Goal: Information Seeking & Learning: Learn about a topic

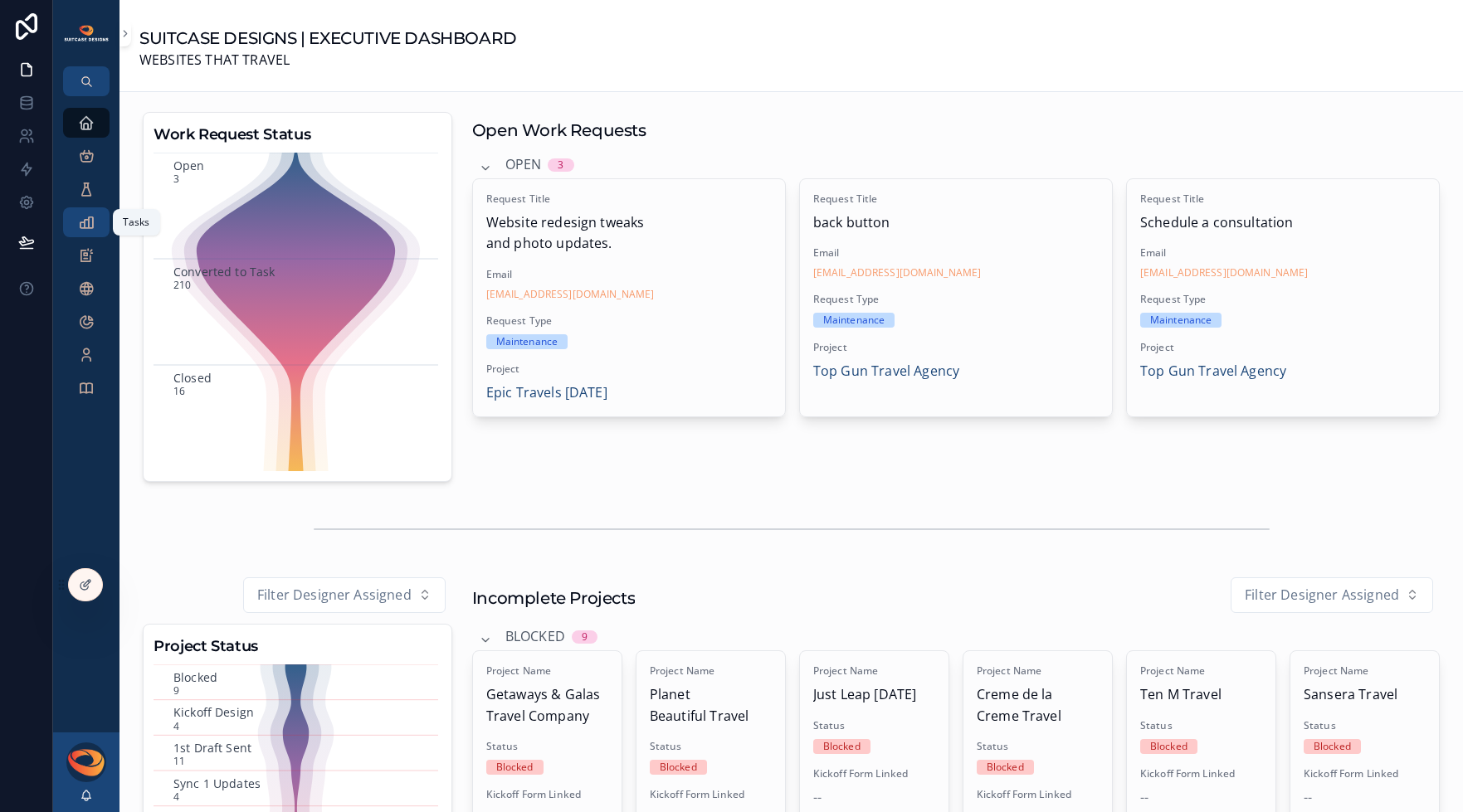
click at [89, 224] on icon "scrollable content" at bounding box center [87, 223] width 17 height 17
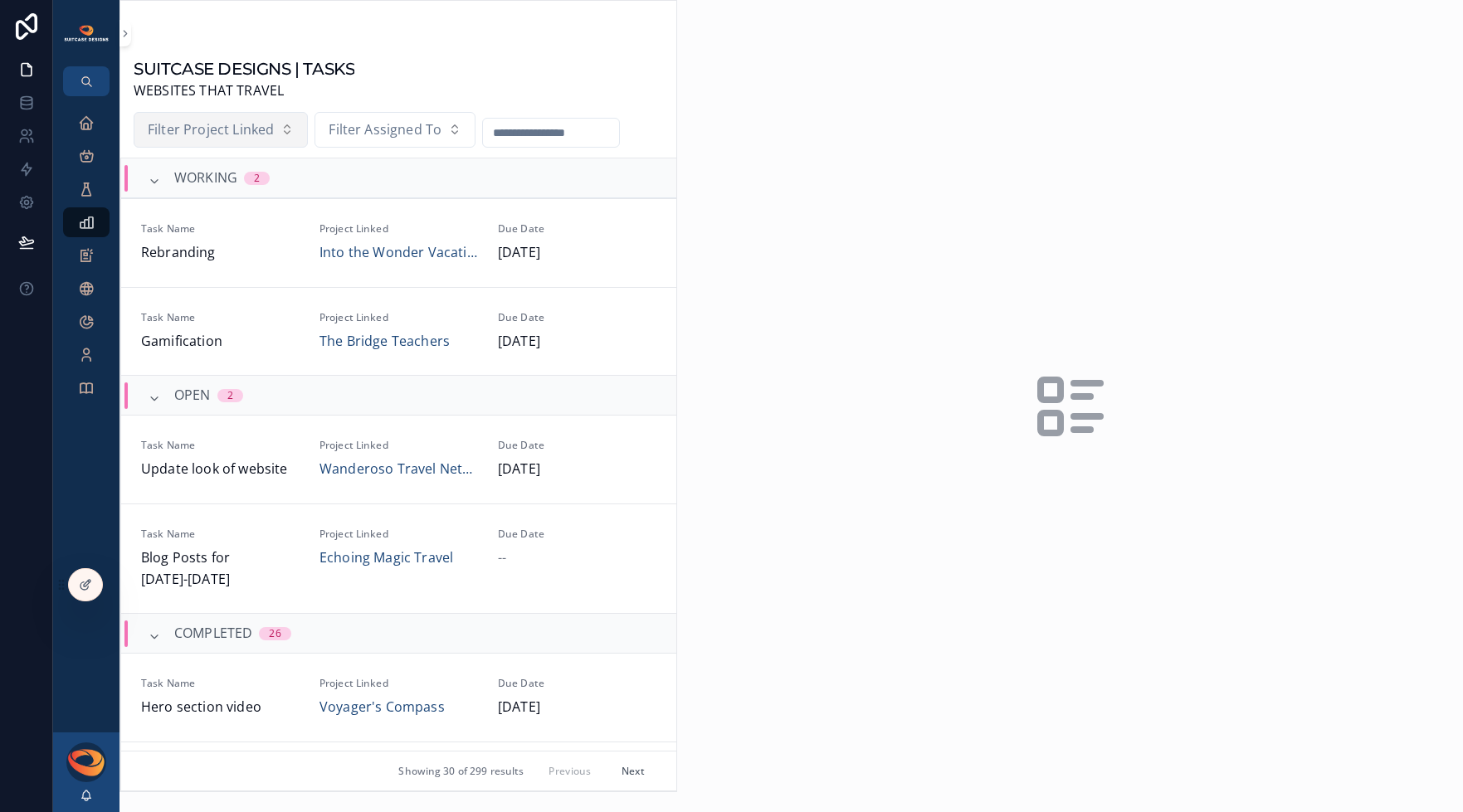
click at [227, 122] on span "Filter Project Linked" at bounding box center [211, 130] width 126 height 22
type input "******"
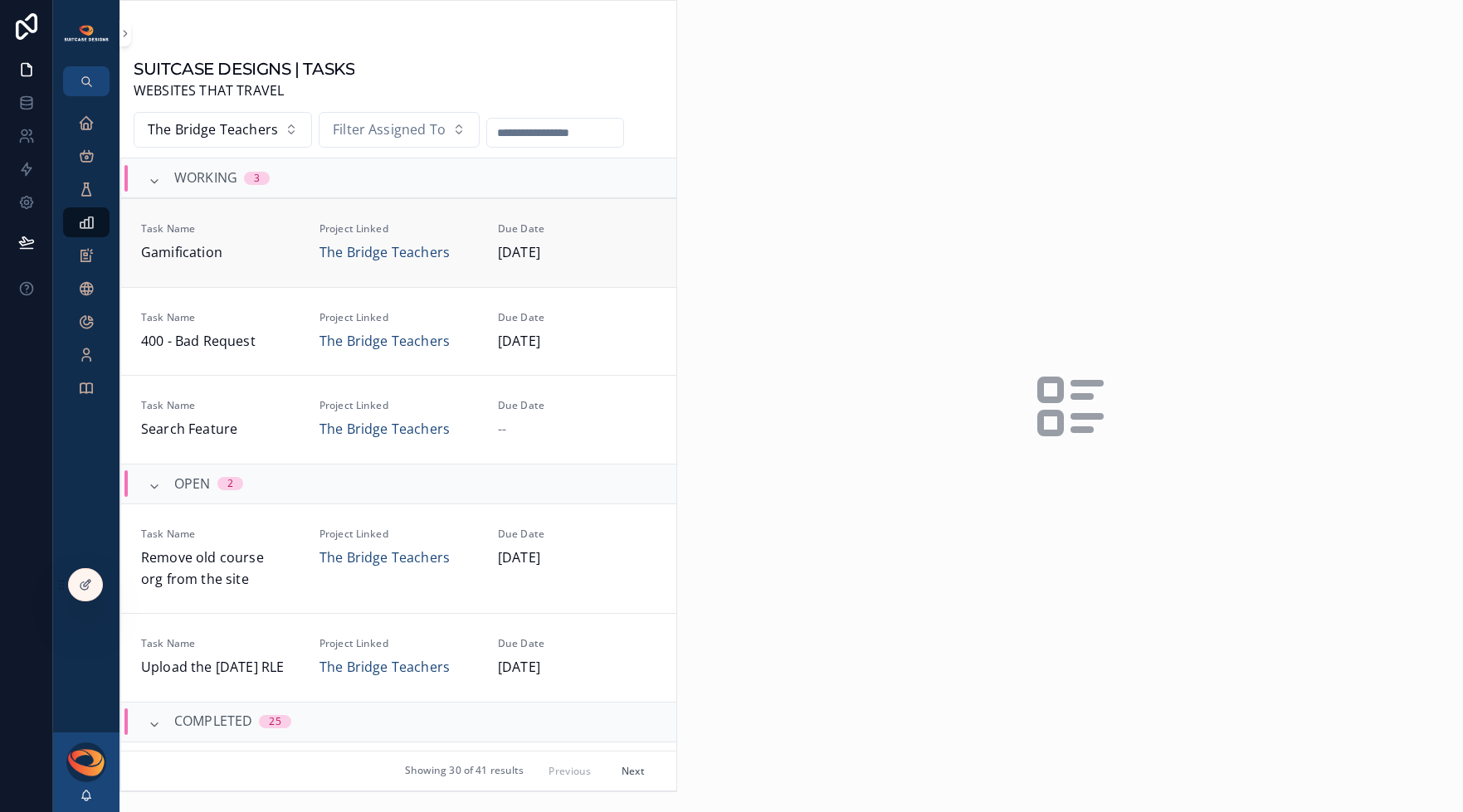
click at [272, 256] on span "Gamification" at bounding box center [221, 253] width 158 height 22
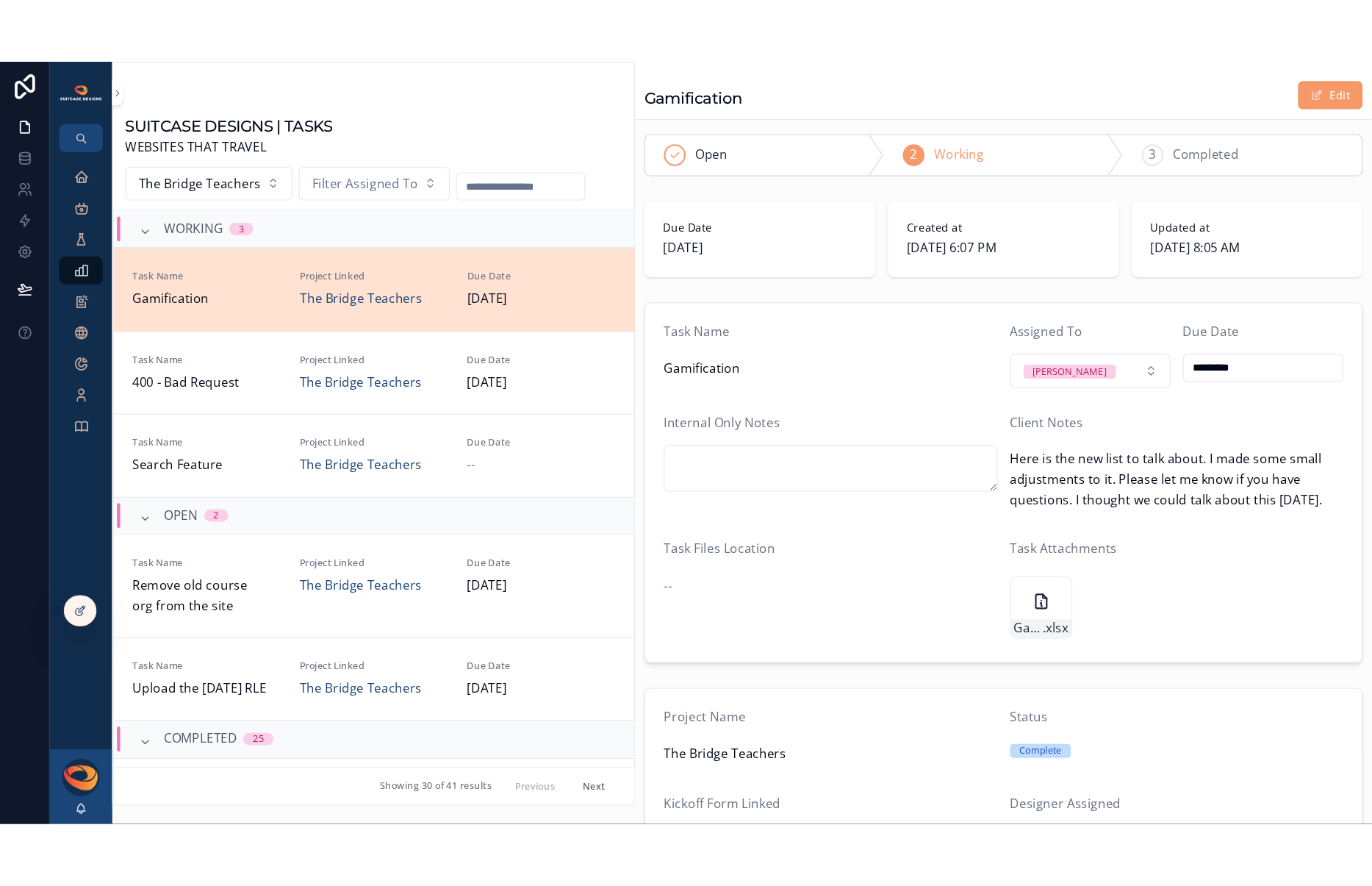
scroll to position [26, 0]
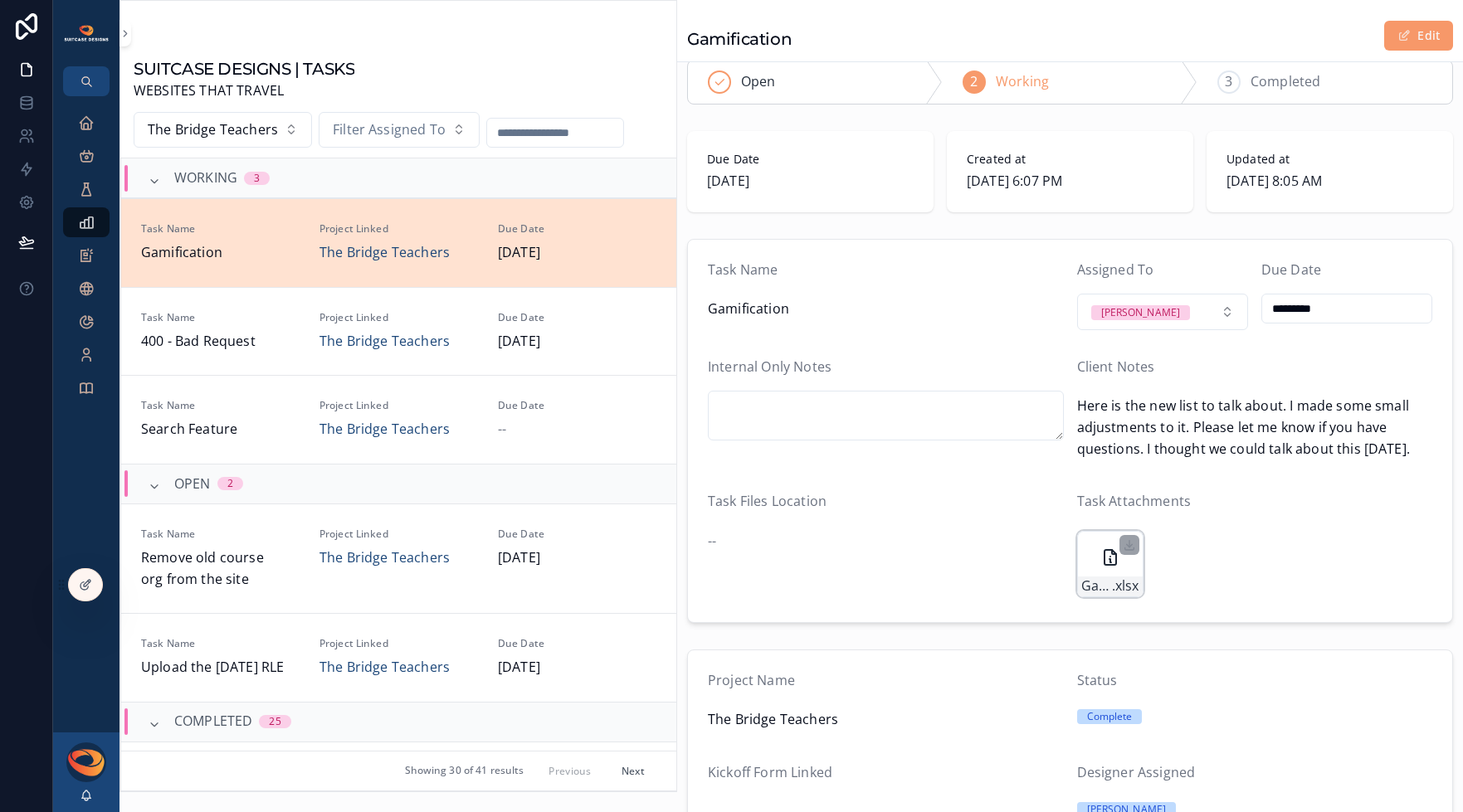
click at [1091, 568] on div "Gamification-2025 .xlsx" at bounding box center [1110, 564] width 66 height 66
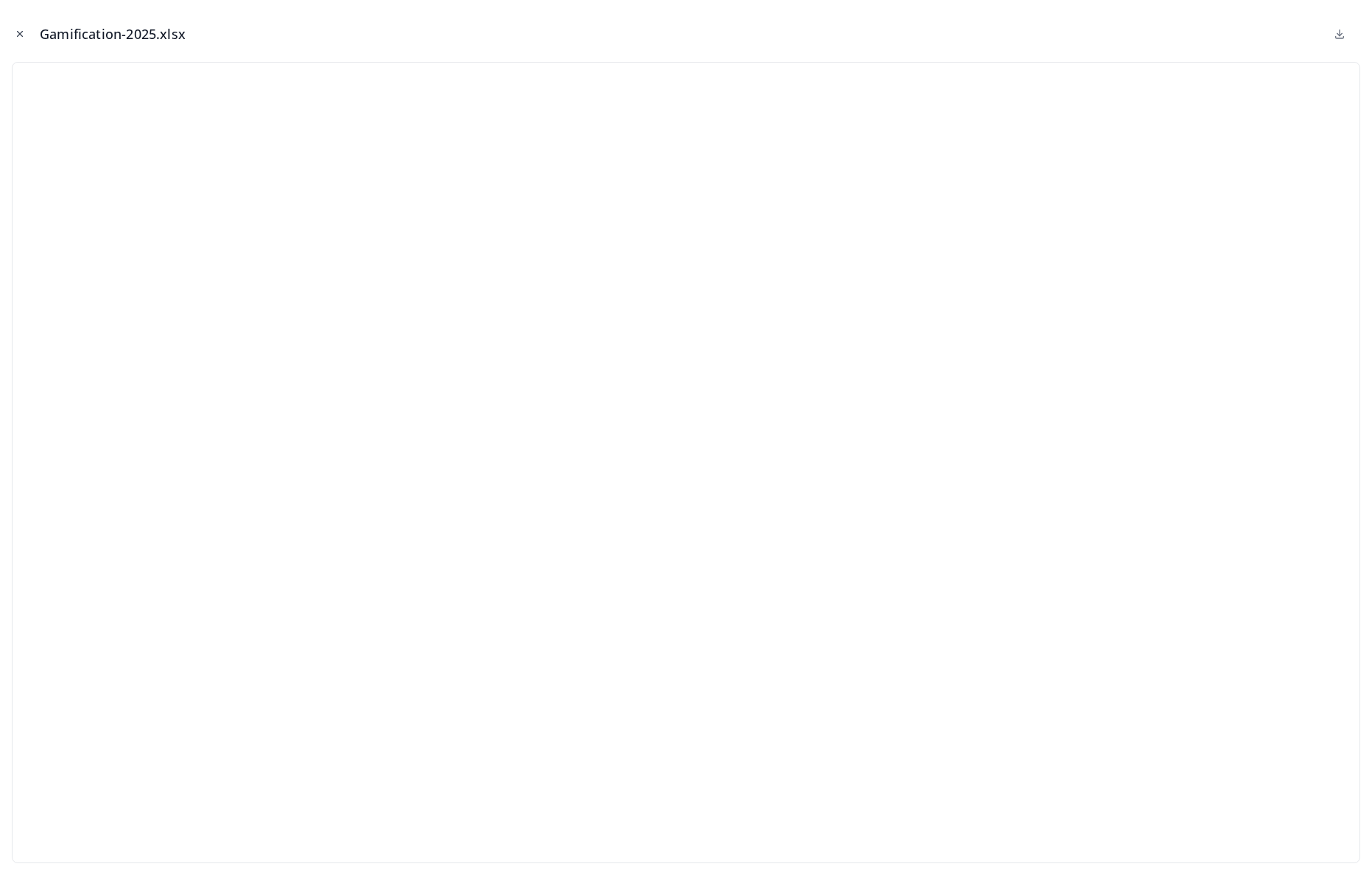
click at [23, 35] on icon "Close modal" at bounding box center [20, 33] width 10 height 10
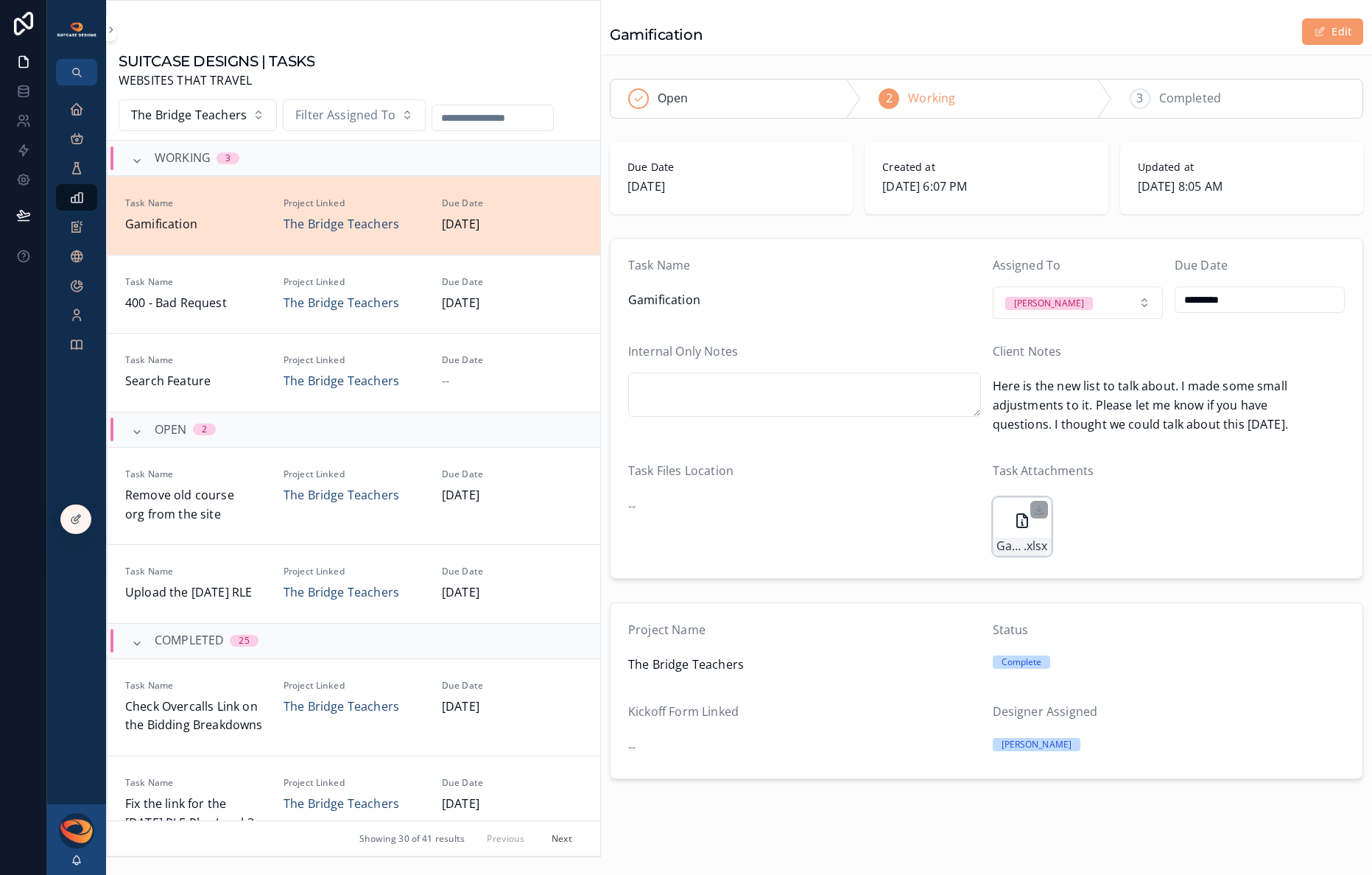
click at [1014, 512] on icon "scrollable content" at bounding box center [1022, 520] width 18 height 18
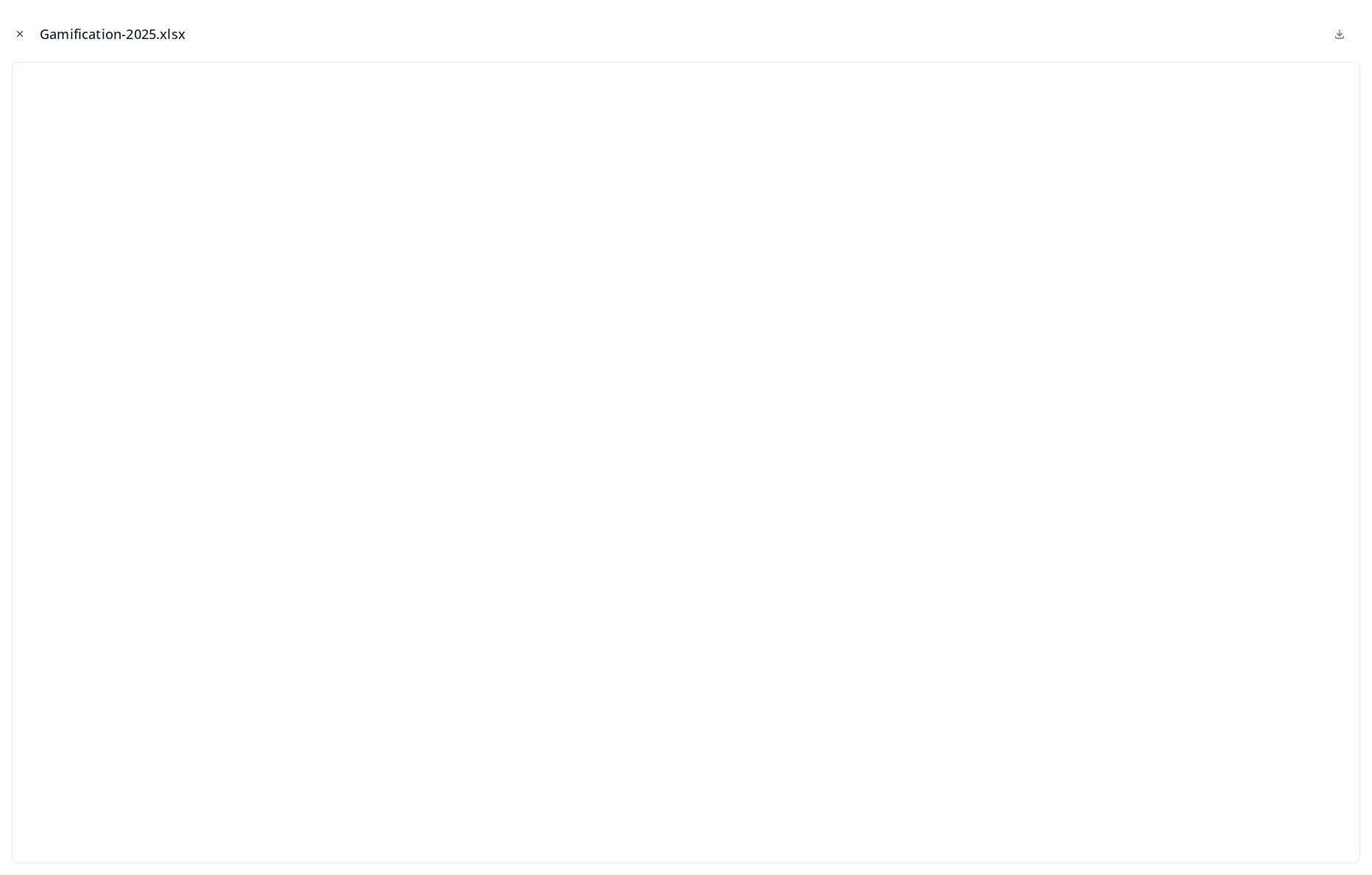
click at [27, 33] on button "Close modal" at bounding box center [19, 33] width 16 height 16
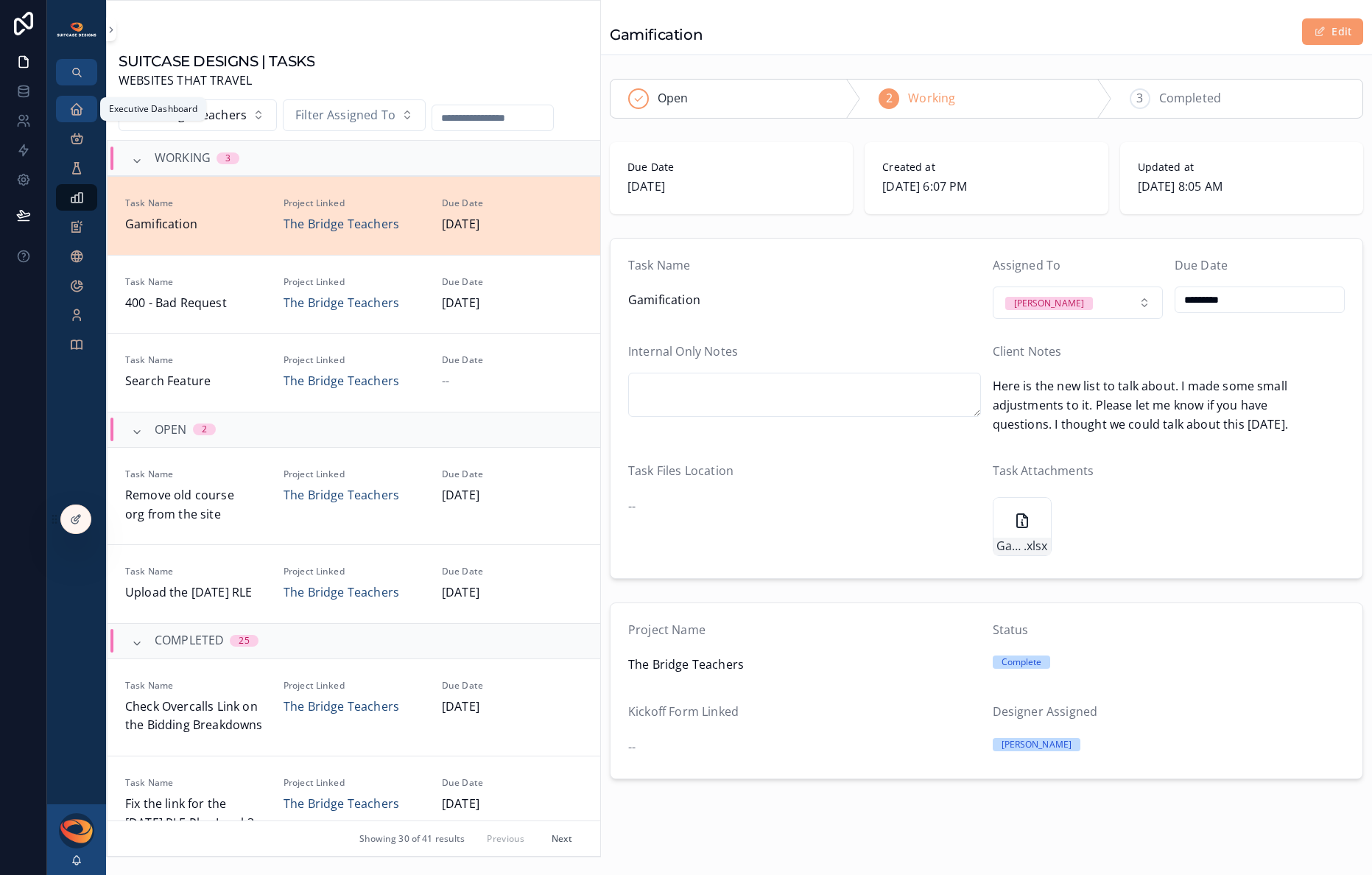
click at [75, 105] on icon "scrollable content" at bounding box center [77, 109] width 15 height 15
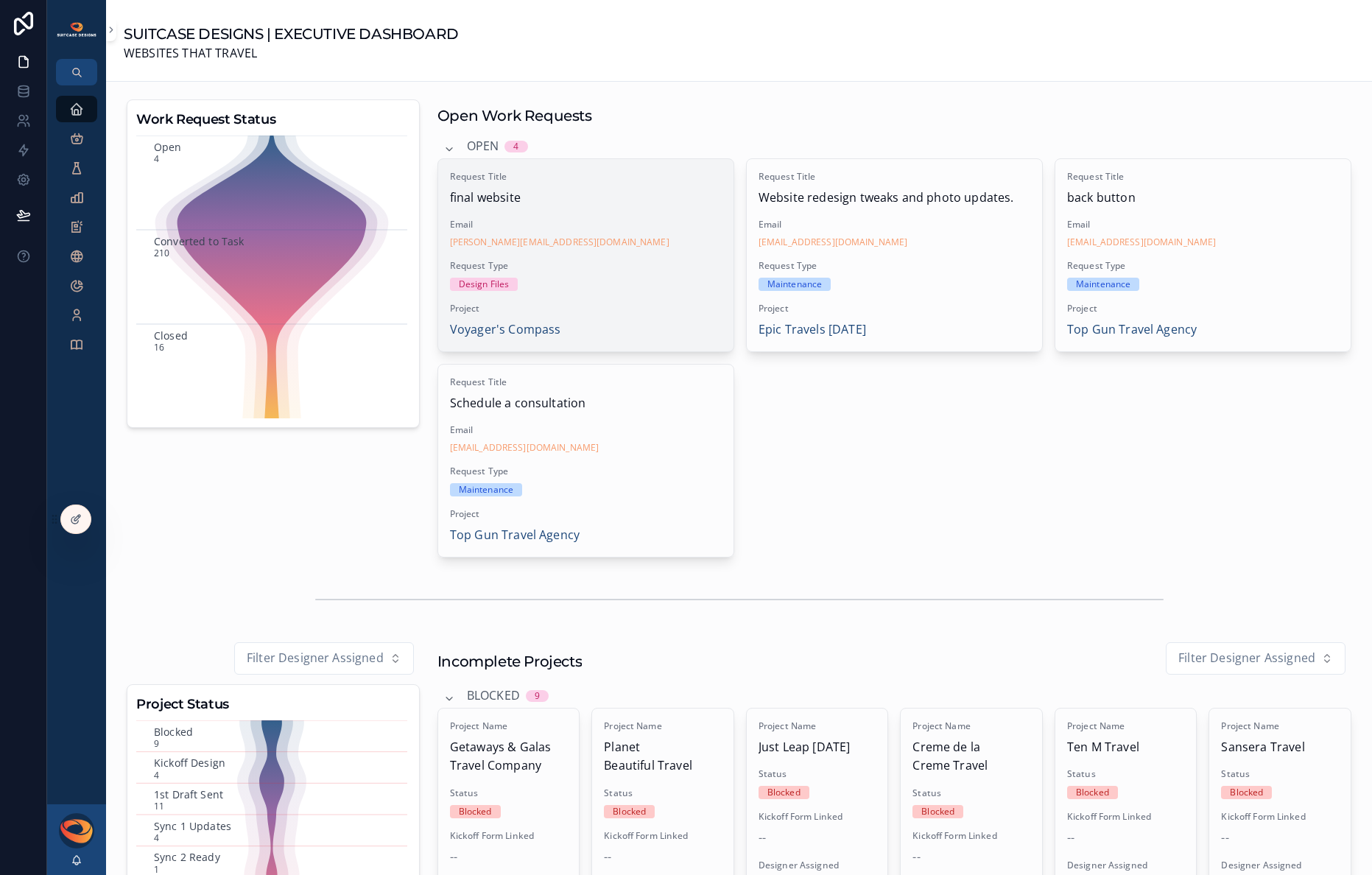
click at [635, 275] on div "Request Type Design Files" at bounding box center [585, 275] width 272 height 31
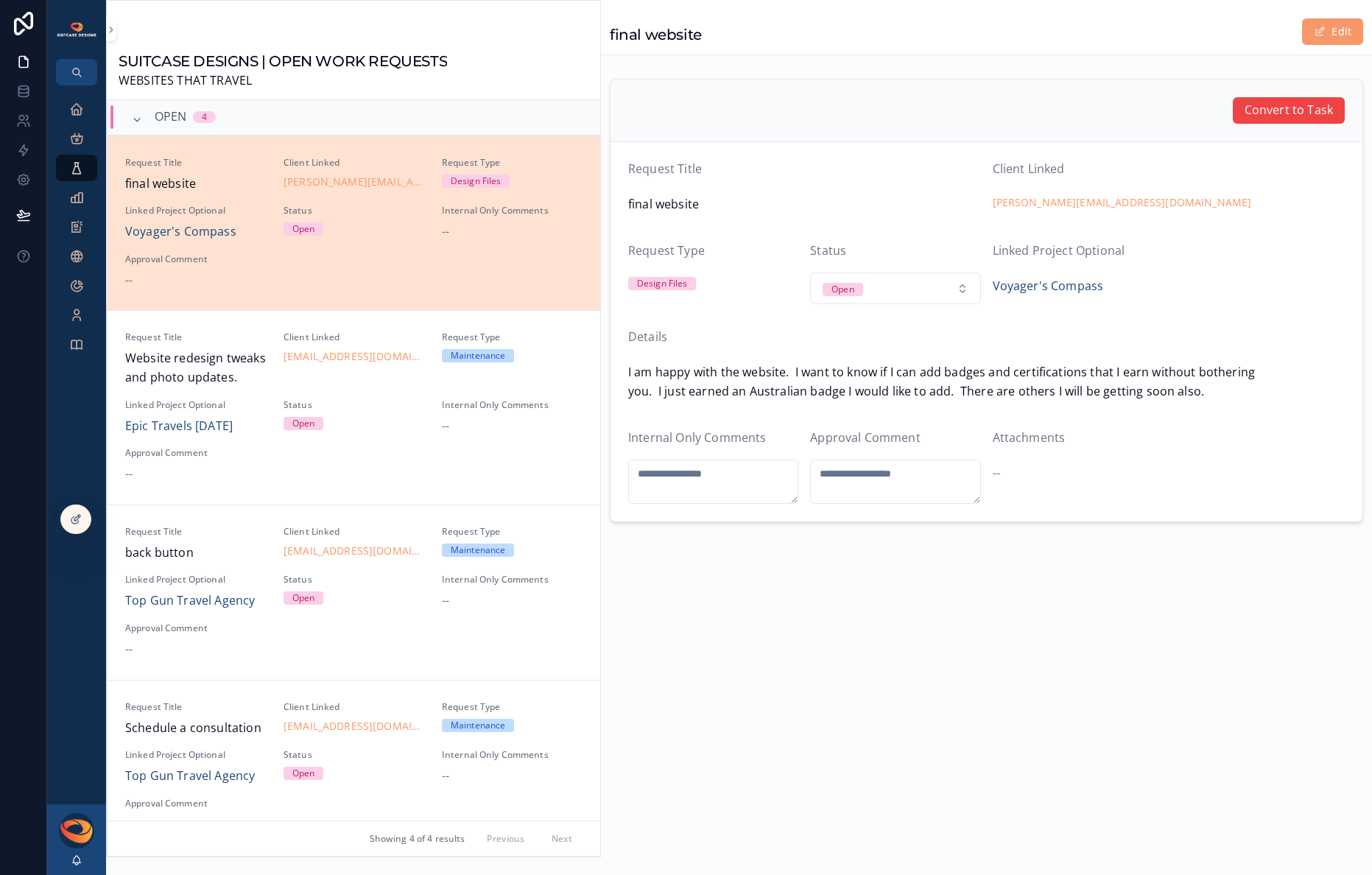
scroll to position [35, 0]
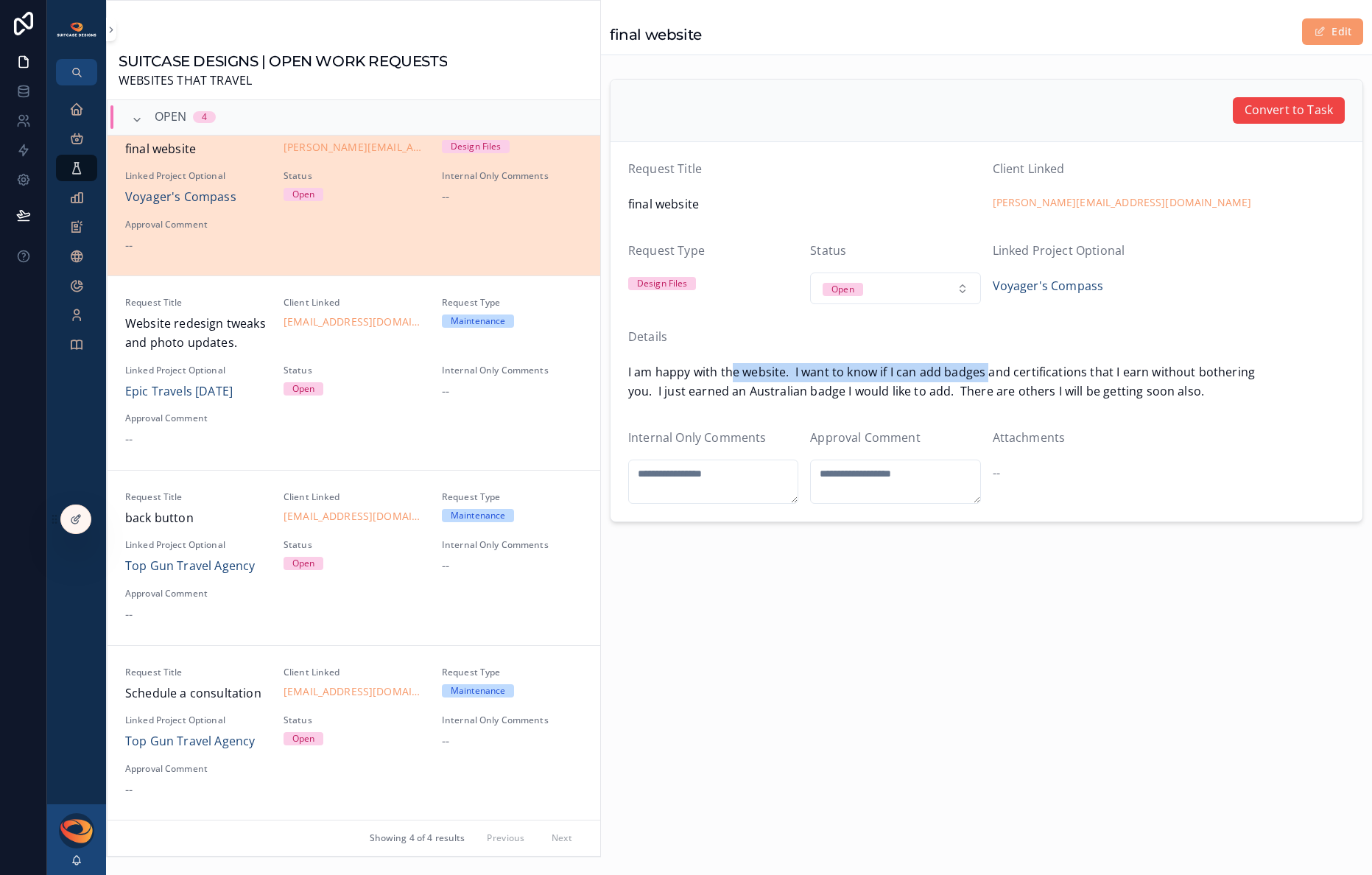
drag, startPoint x: 753, startPoint y: 373, endPoint x: 993, endPoint y: 371, distance: 240.0
click at [993, 371] on span "I am happy with the website. I want to know if I can add badges and certificati…" at bounding box center [987, 382] width 717 height 38
drag, startPoint x: 875, startPoint y: 373, endPoint x: 1106, endPoint y: 374, distance: 231.0
click at [1091, 374] on span "I am happy with the website. I want to know if I can add badges and certificati…" at bounding box center [987, 382] width 717 height 38
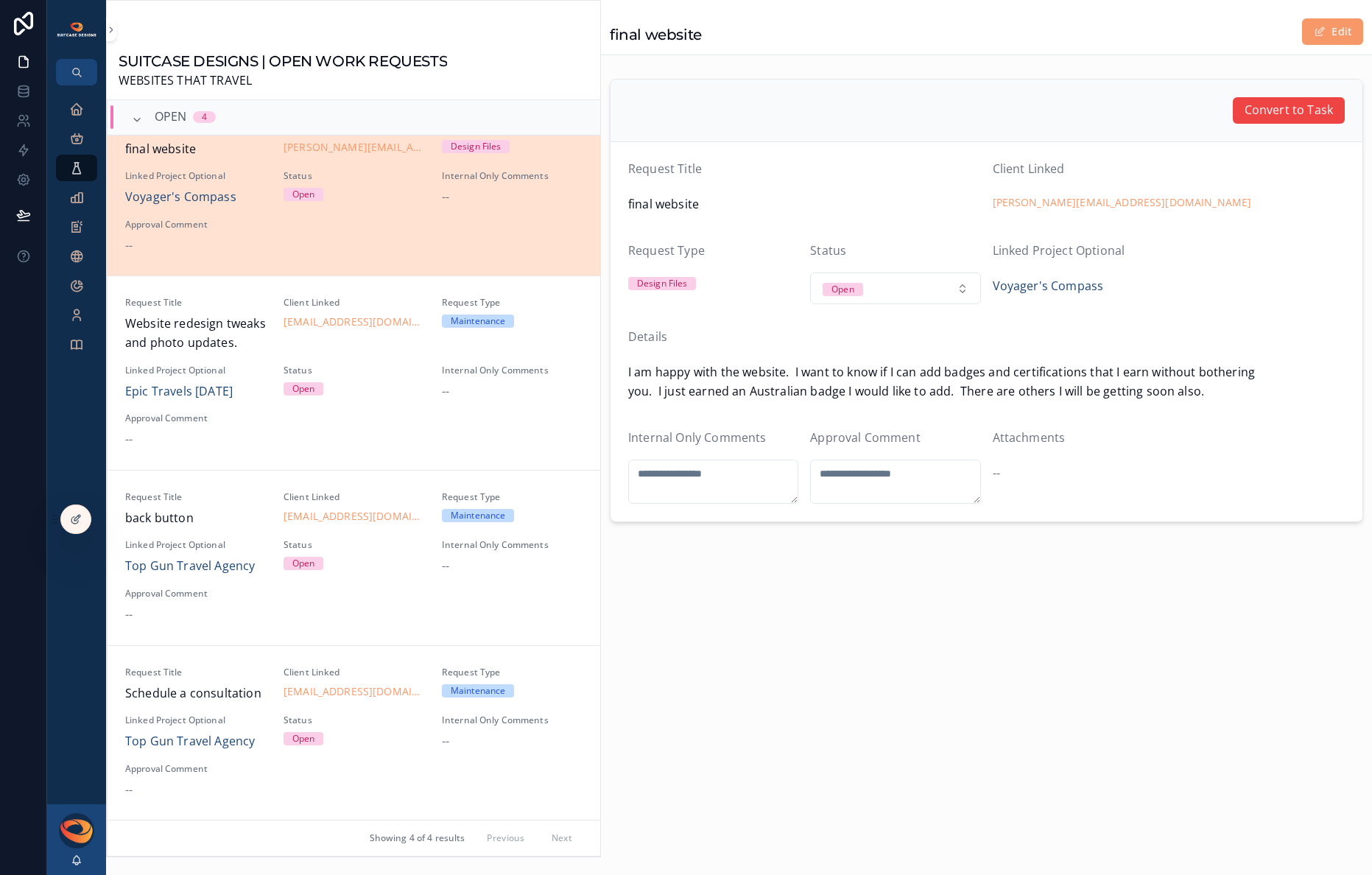
click at [1109, 375] on span "I am happy with the website. I want to know if I can add badges and certificati…" at bounding box center [987, 382] width 717 height 38
drag, startPoint x: 1047, startPoint y: 376, endPoint x: 734, endPoint y: 387, distance: 313.2
click at [733, 387] on span "I am happy with the website. I want to know if I can add badges and certificati…" at bounding box center [987, 382] width 717 height 38
click at [734, 387] on span "I am happy with the website. I want to know if I can add badges and certificati…" at bounding box center [987, 382] width 717 height 38
drag, startPoint x: 662, startPoint y: 392, endPoint x: 982, endPoint y: 392, distance: 320.0
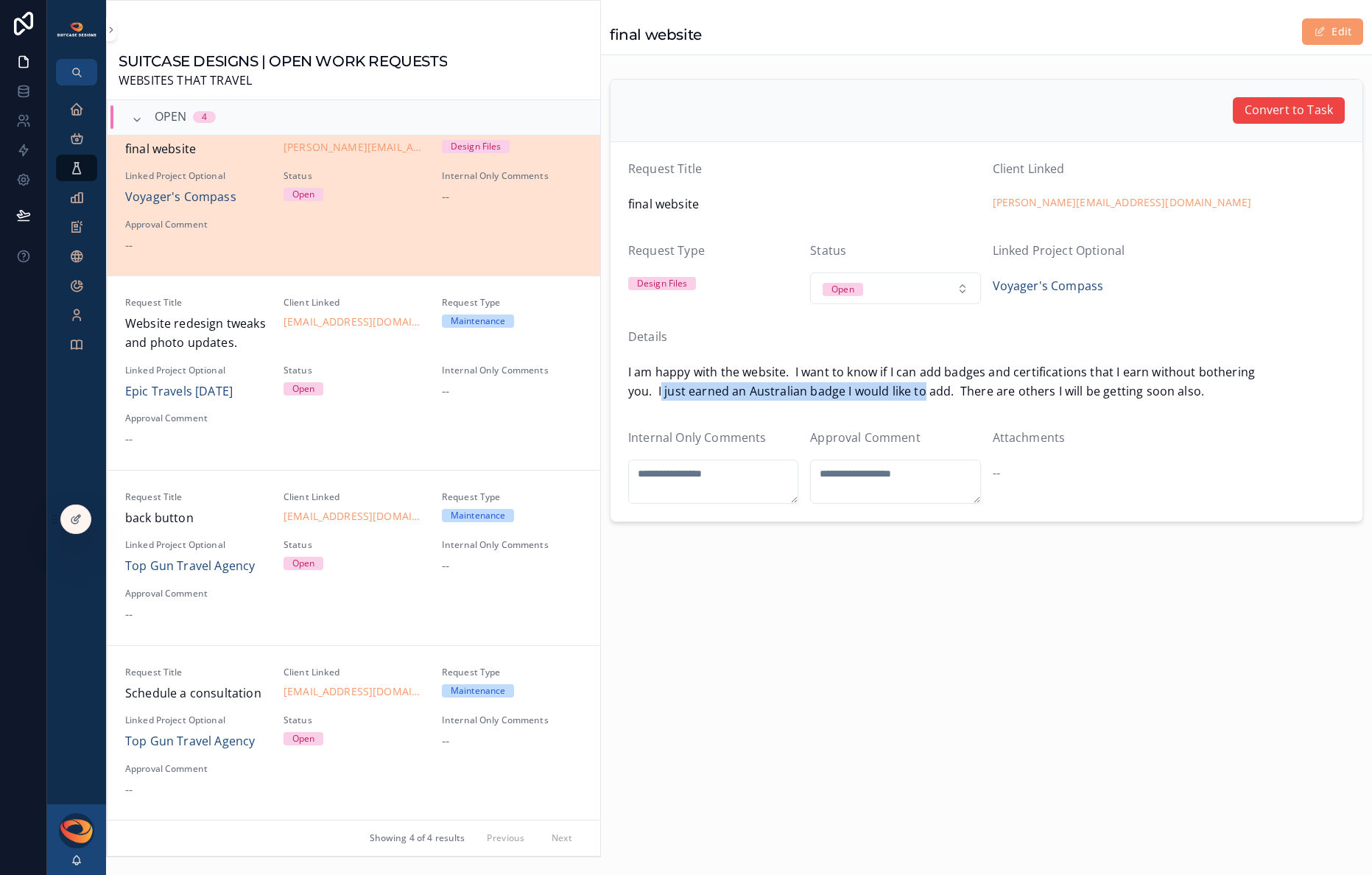
click at [957, 392] on span "I am happy with the website. I want to know if I can add badges and certificati…" at bounding box center [987, 382] width 717 height 38
click at [984, 392] on span "I am happy with the website. I want to know if I can add badges and certificati…" at bounding box center [987, 382] width 717 height 38
drag, startPoint x: 957, startPoint y: 390, endPoint x: 1181, endPoint y: 389, distance: 224.0
click at [1151, 389] on span "I am happy with the website. I want to know if I can add badges and certificati…" at bounding box center [987, 382] width 717 height 38
click at [1183, 389] on span "I am happy with the website. I want to know if I can add badges and certificati…" at bounding box center [987, 382] width 717 height 38
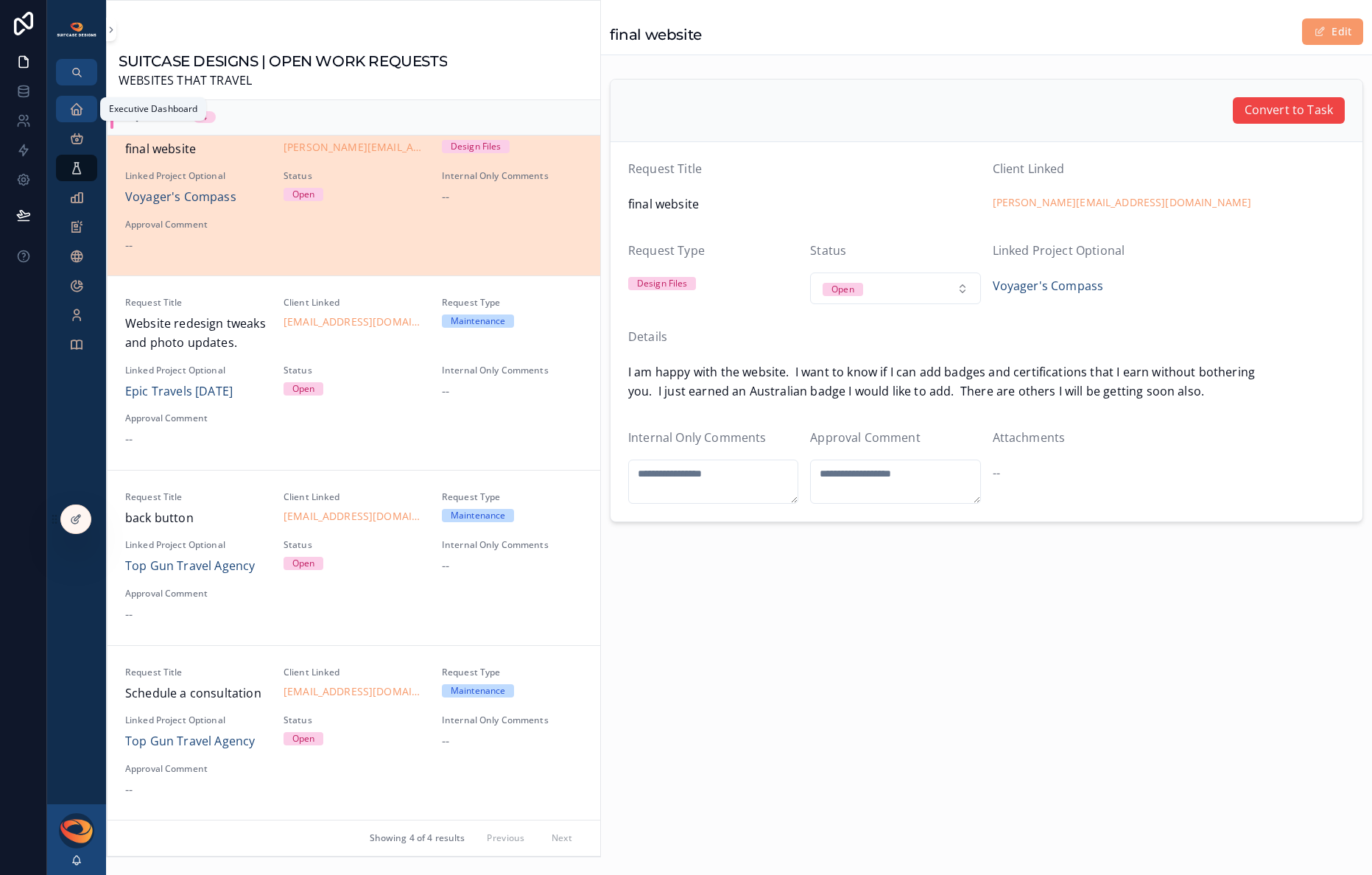
click at [80, 111] on icon "scrollable content" at bounding box center [77, 109] width 15 height 15
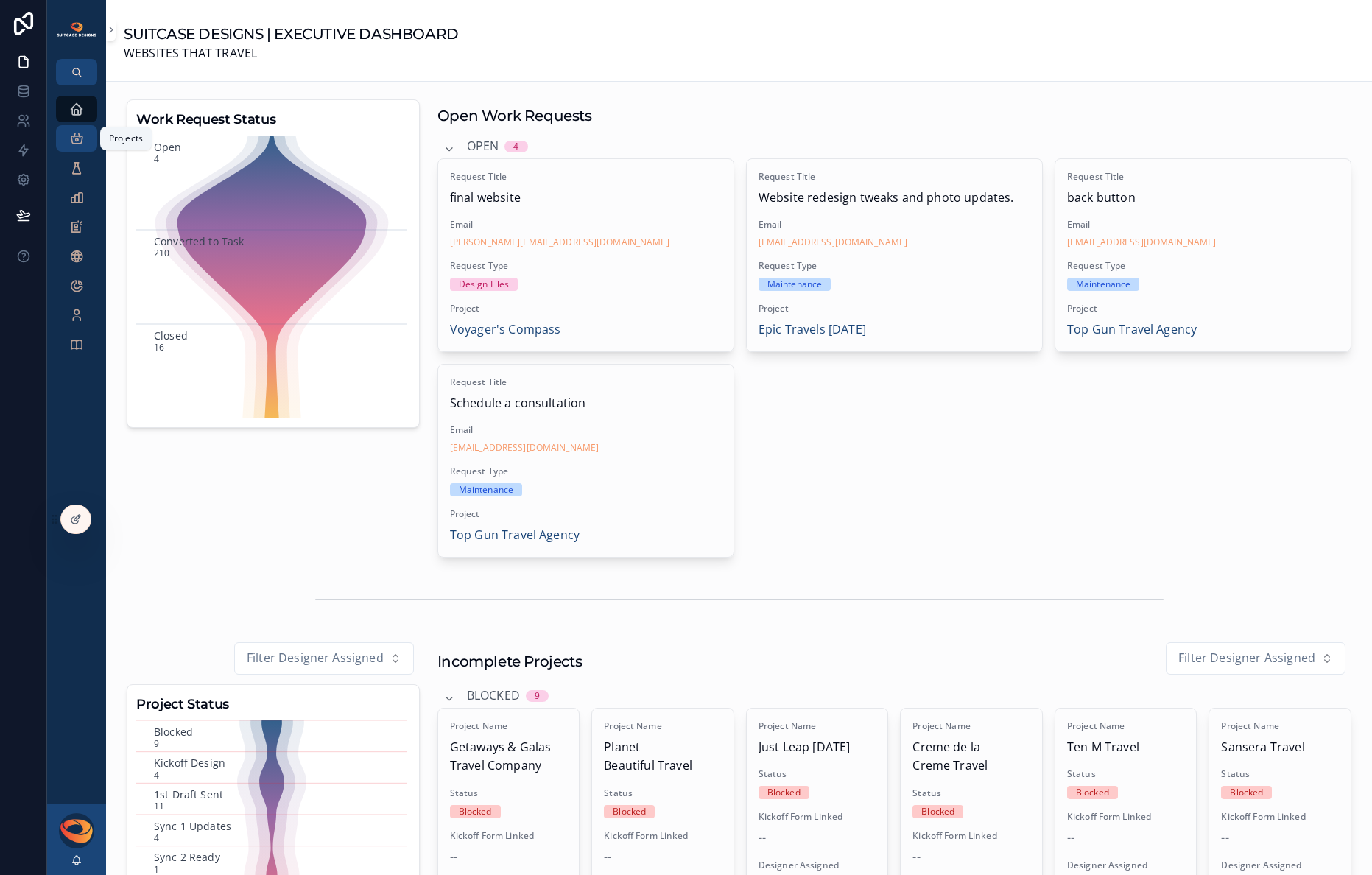
click at [78, 147] on div "Projects" at bounding box center [76, 138] width 23 height 23
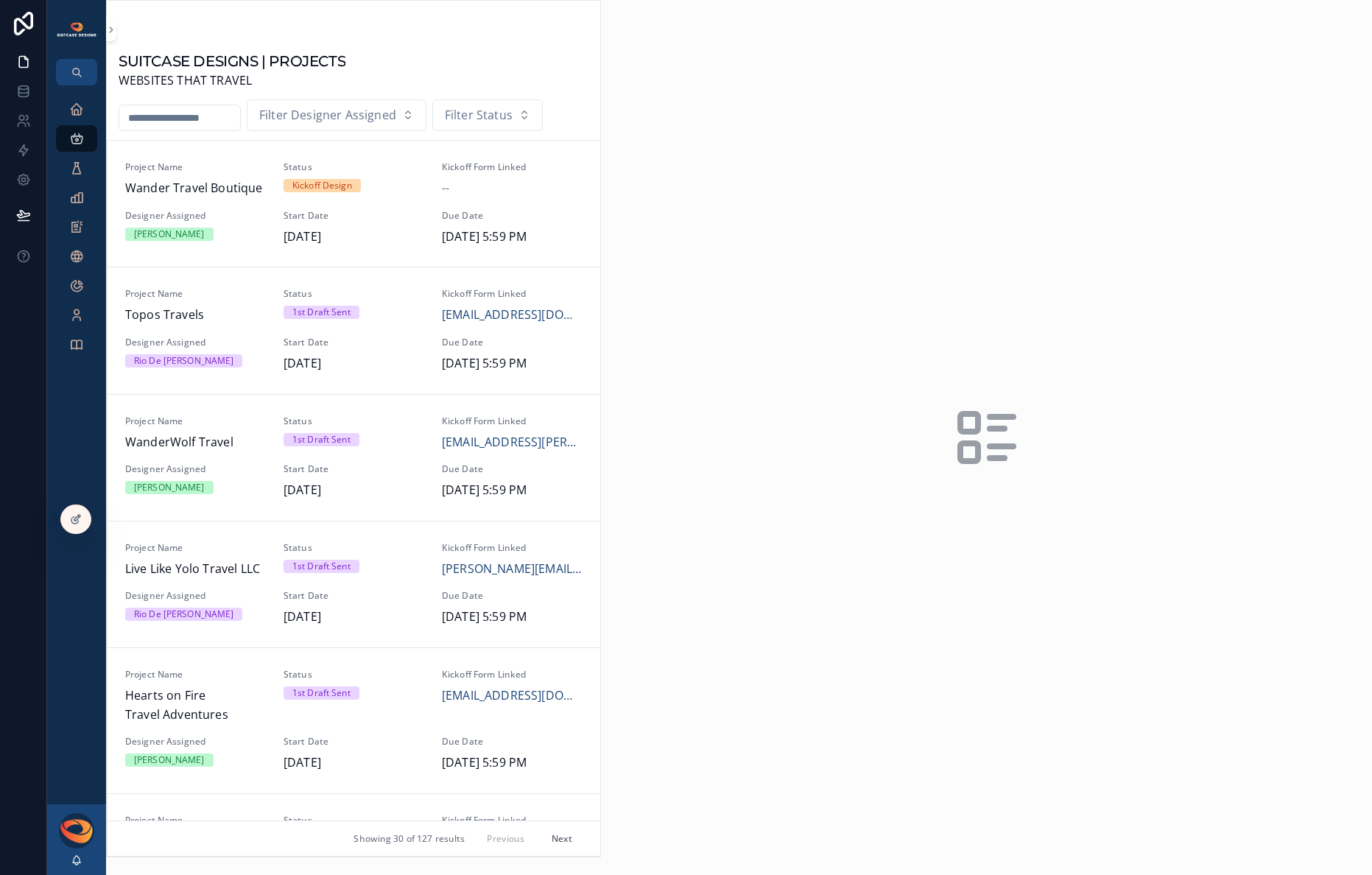
click at [161, 119] on input "scrollable content" at bounding box center [179, 117] width 121 height 21
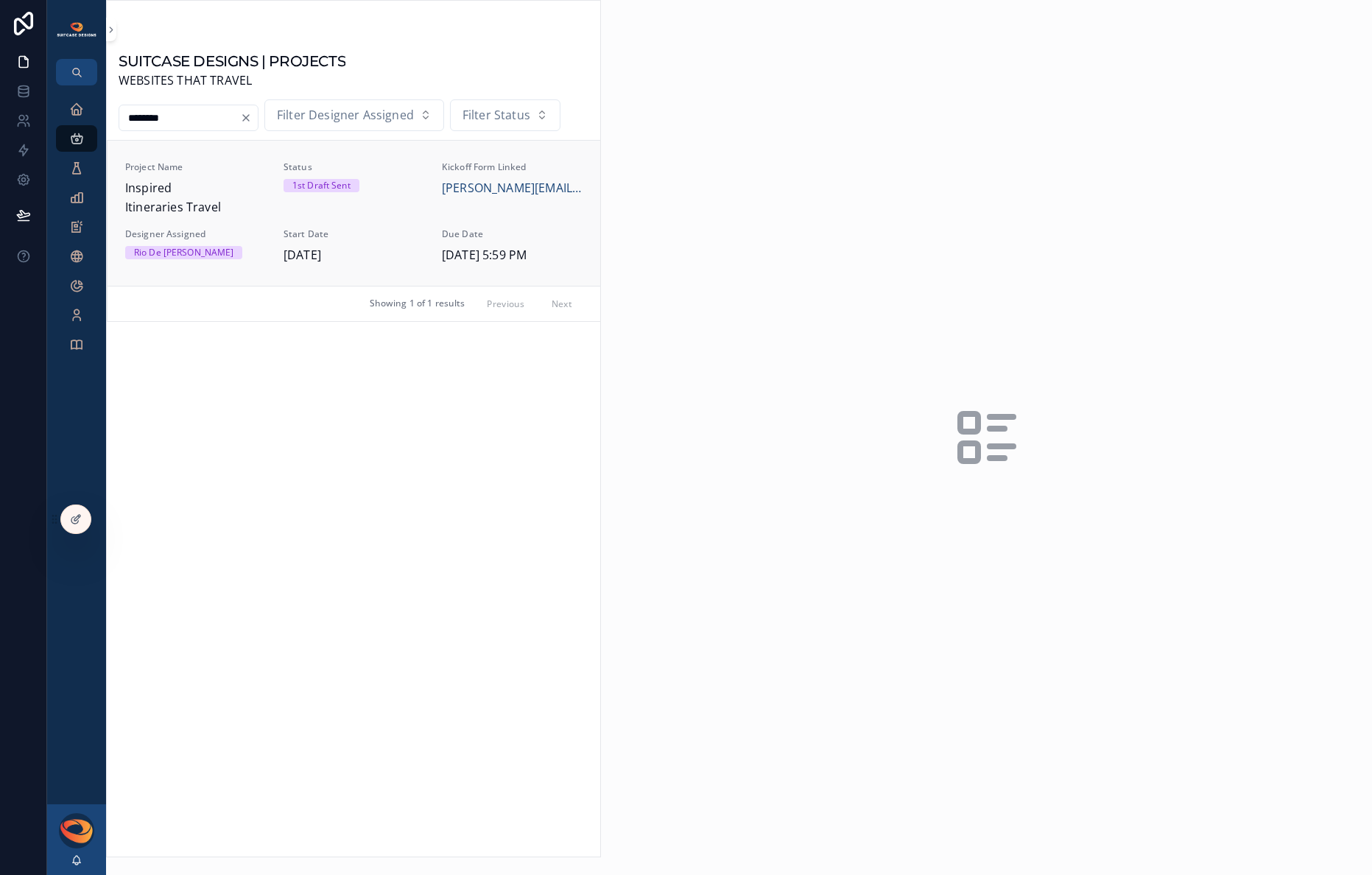
type input "********"
click at [184, 208] on span "Inspired Itineraries Travel" at bounding box center [196, 198] width 141 height 38
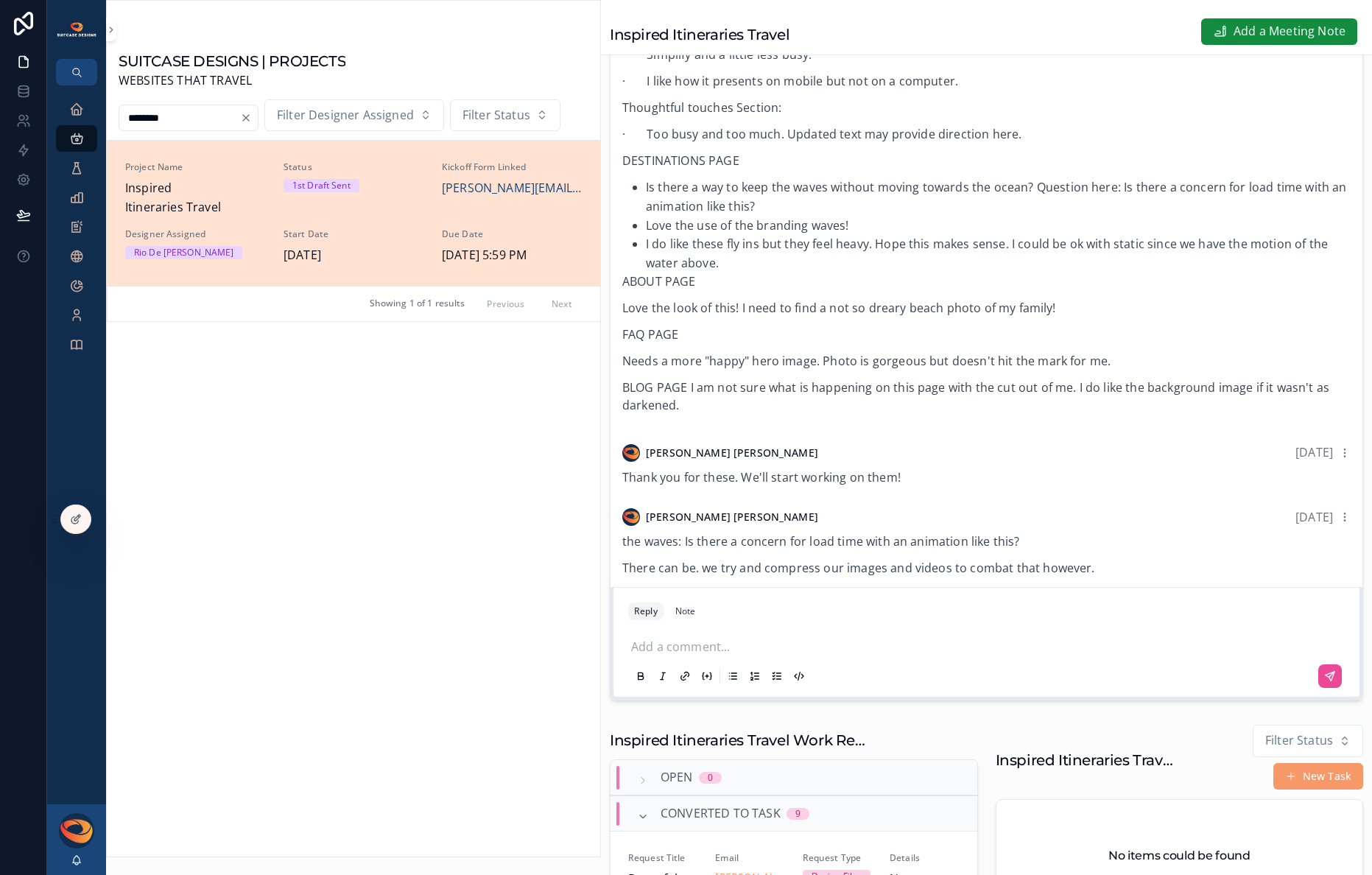
scroll to position [228, 0]
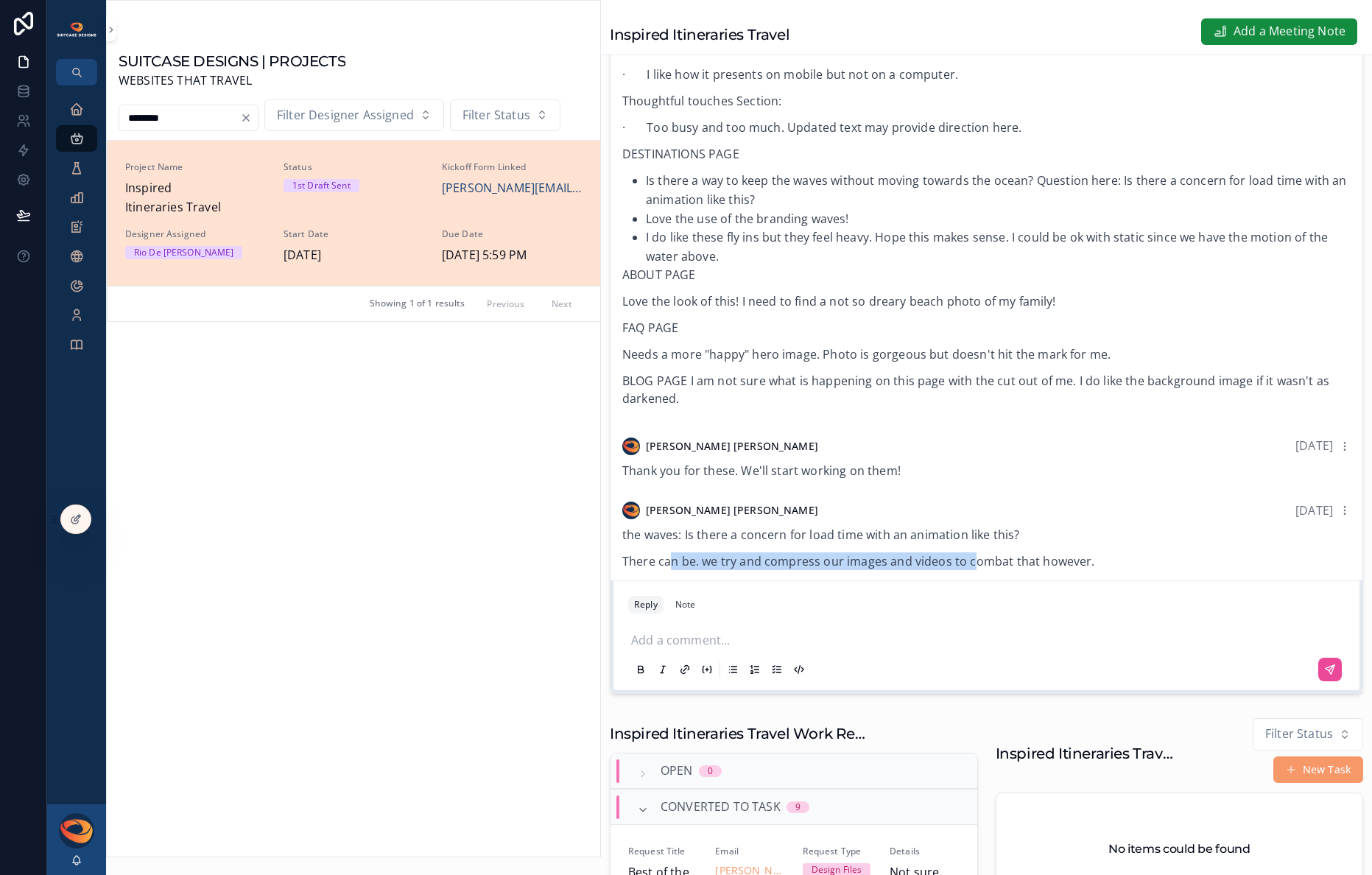
drag, startPoint x: 673, startPoint y: 556, endPoint x: 1022, endPoint y: 548, distance: 349.1
click at [1009, 553] on p "There can be. we try and compress our images and videos to combat that however." at bounding box center [987, 561] width 729 height 18
click at [1022, 553] on p "There can be. we try and compress our images and videos to combat that however." at bounding box center [987, 561] width 729 height 18
